Goal: Task Accomplishment & Management: Use online tool/utility

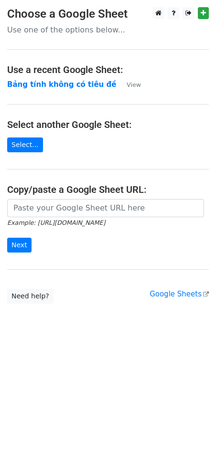
click at [46, 90] on main "Choose a Google Sheet Use one of the options below... Use a recent Google Sheet…" at bounding box center [108, 155] width 216 height 296
click at [46, 89] on strong "Bảng tính không có tiêu đề" at bounding box center [61, 84] width 109 height 9
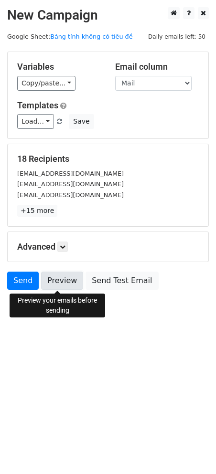
click at [54, 279] on link "Preview" at bounding box center [62, 281] width 42 height 18
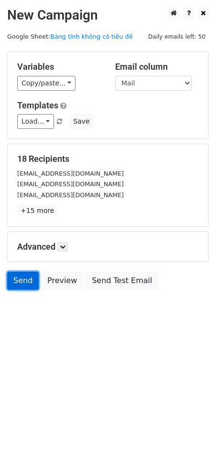
click at [30, 285] on link "Send" at bounding box center [23, 281] width 32 height 18
